Goal: Navigation & Orientation: Understand site structure

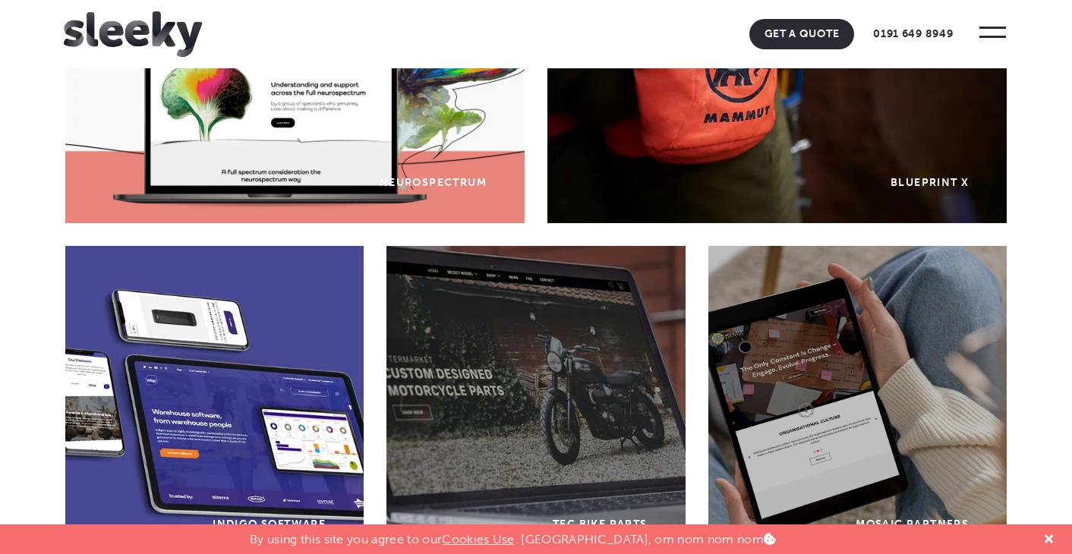
scroll to position [997, 0]
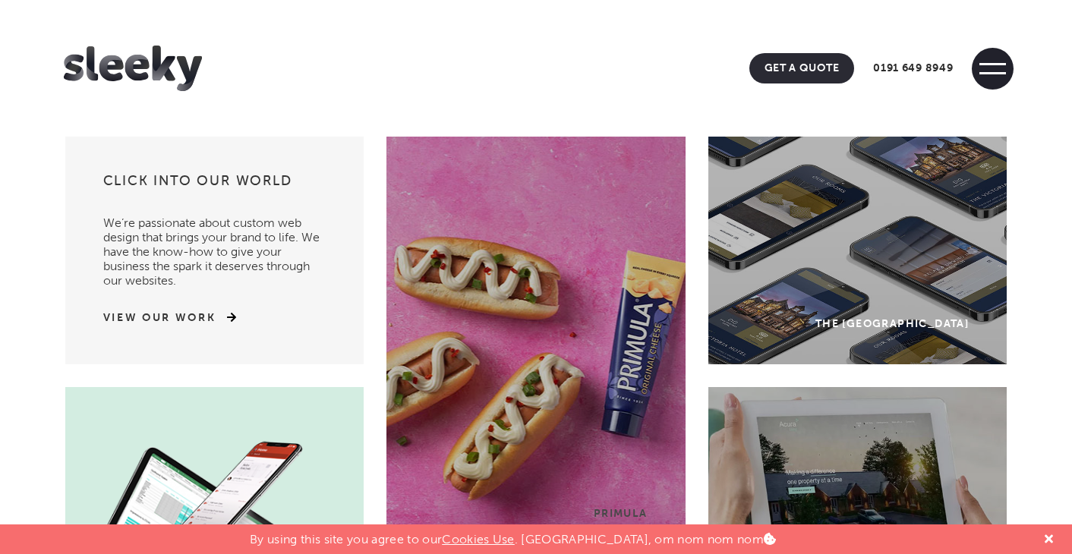
click at [1009, 68] on span at bounding box center [992, 69] width 42 height 42
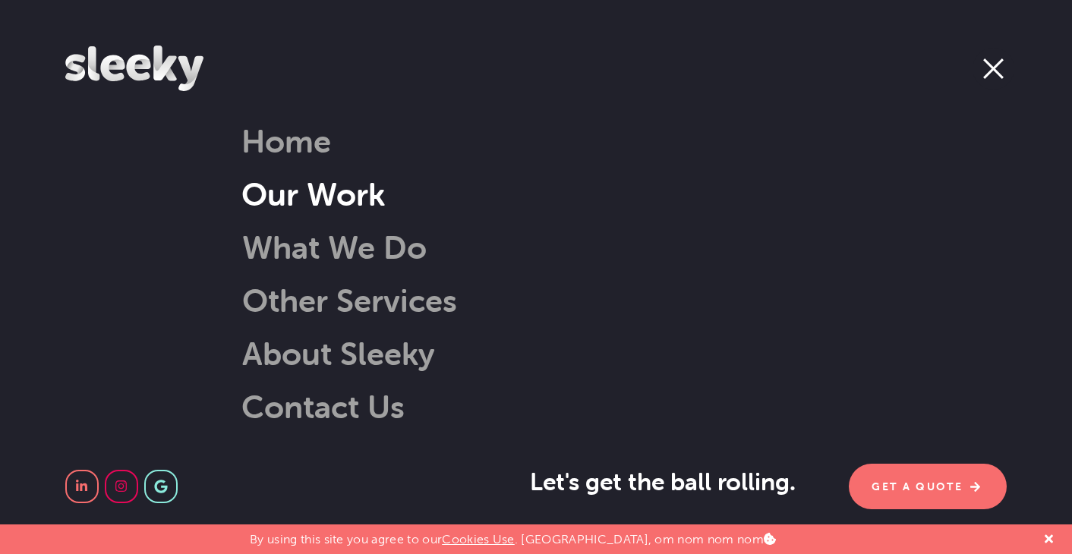
click at [318, 194] on link "Our Work" at bounding box center [312, 194] width 143 height 39
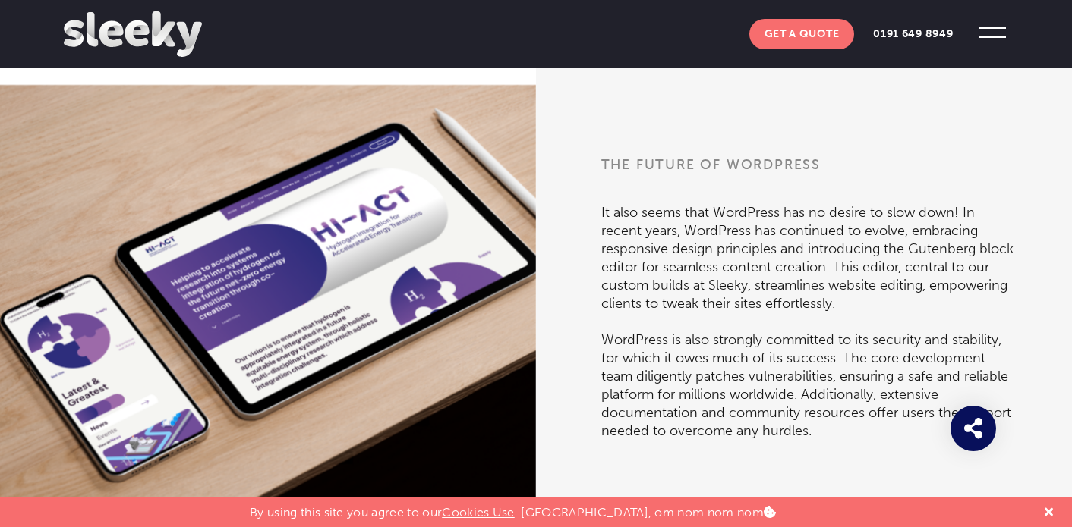
scroll to position [2227, 0]
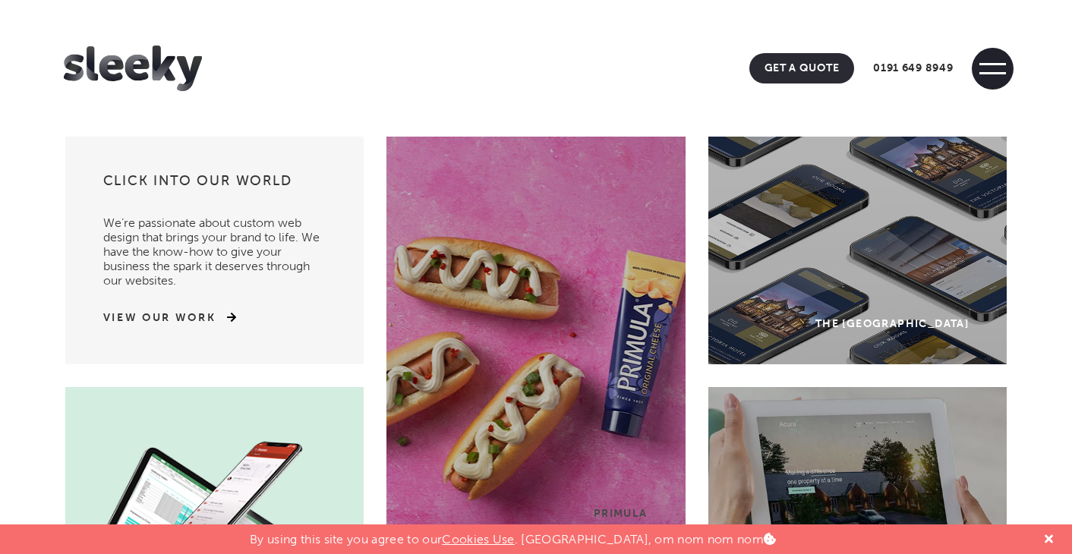
click at [993, 68] on span at bounding box center [992, 69] width 42 height 42
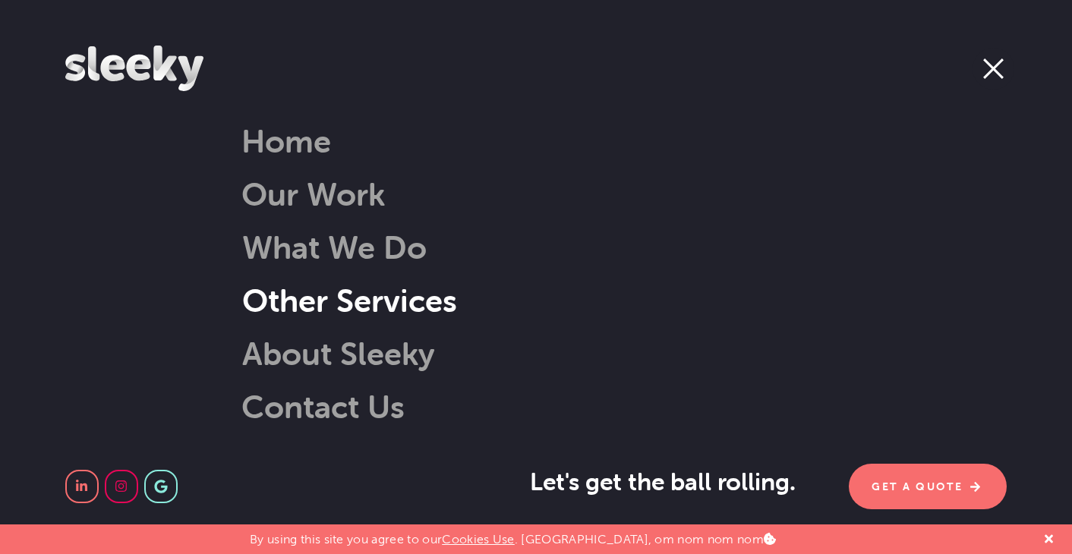
click at [341, 306] on link "Other Services" at bounding box center [329, 300] width 253 height 39
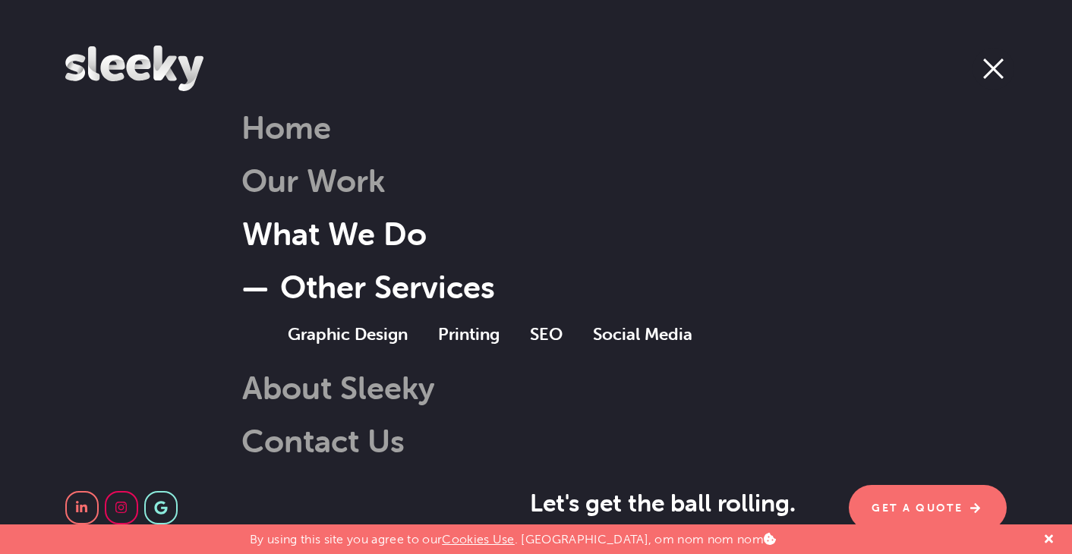
click at [311, 231] on link "What We Do" at bounding box center [314, 233] width 223 height 39
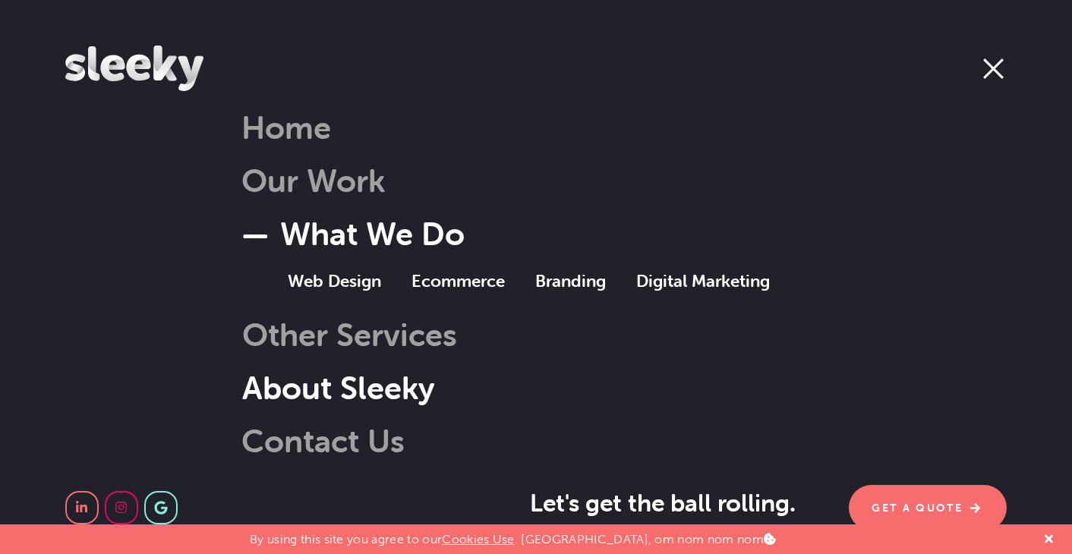
click at [312, 392] on link "About Sleeky" at bounding box center [318, 387] width 231 height 39
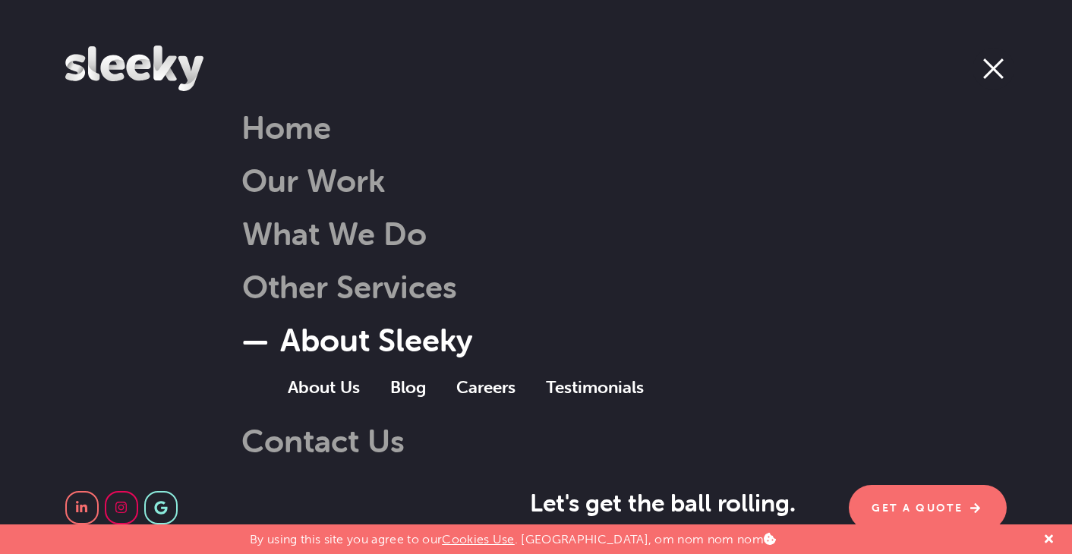
click at [1000, 62] on span at bounding box center [993, 68] width 20 height 20
